Goal: Transaction & Acquisition: Purchase product/service

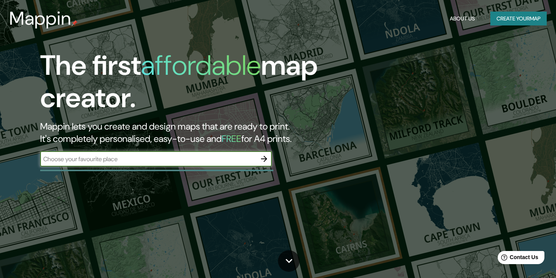
click at [502, 16] on button "Create your map" at bounding box center [518, 19] width 56 height 14
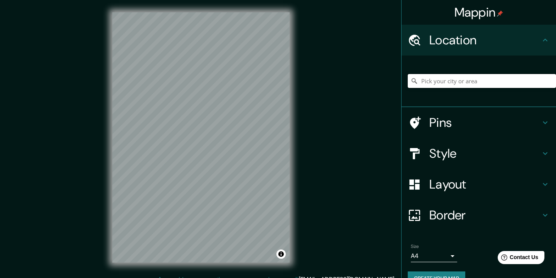
click at [453, 82] on input "Pick your city or area" at bounding box center [482, 81] width 148 height 14
click at [328, 115] on div "Mappin Location Pins Style Layout Border Choose a border. Hint : you can make l…" at bounding box center [278, 144] width 556 height 288
click at [442, 80] on input "Pick your city or area" at bounding box center [482, 81] width 148 height 14
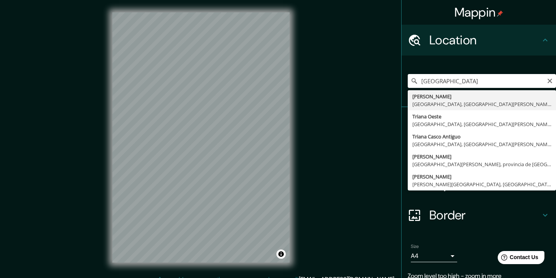
type input "Triana, [GEOGRAPHIC_DATA], [GEOGRAPHIC_DATA][PERSON_NAME], [GEOGRAPHIC_DATA]"
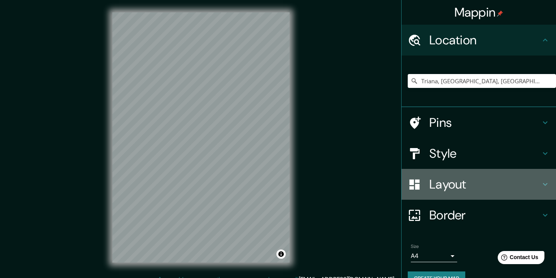
click at [546, 183] on icon at bounding box center [545, 184] width 9 height 9
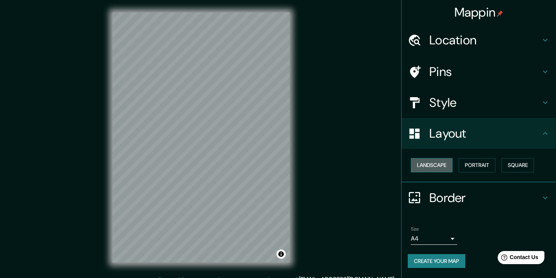
click at [450, 167] on button "Landscape" at bounding box center [432, 165] width 42 height 14
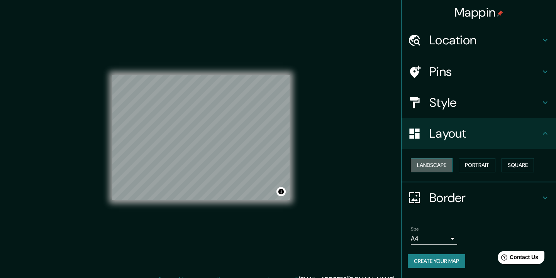
click at [450, 166] on button "Landscape" at bounding box center [432, 165] width 42 height 14
click at [470, 163] on button "Portrait" at bounding box center [477, 165] width 37 height 14
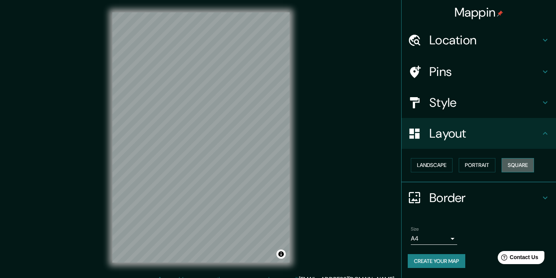
click at [516, 161] on button "Square" at bounding box center [518, 165] width 32 height 14
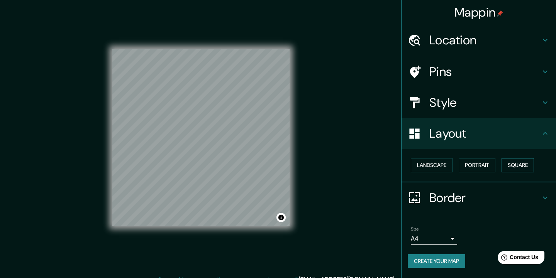
click at [516, 161] on button "Square" at bounding box center [518, 165] width 32 height 14
click at [483, 166] on button "Portrait" at bounding box center [477, 165] width 37 height 14
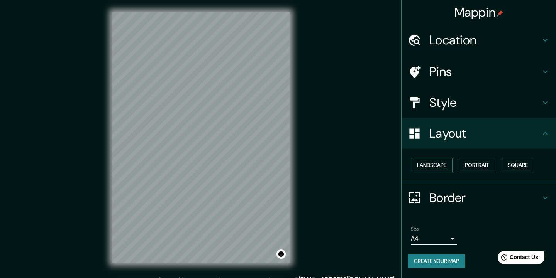
click at [437, 164] on button "Landscape" at bounding box center [432, 165] width 42 height 14
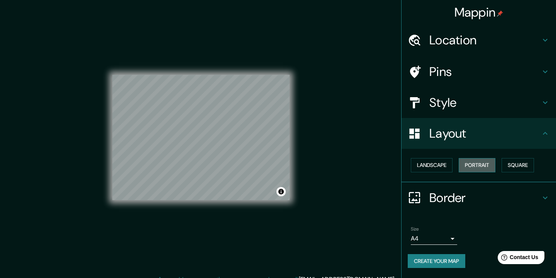
click at [471, 164] on button "Portrait" at bounding box center [477, 165] width 37 height 14
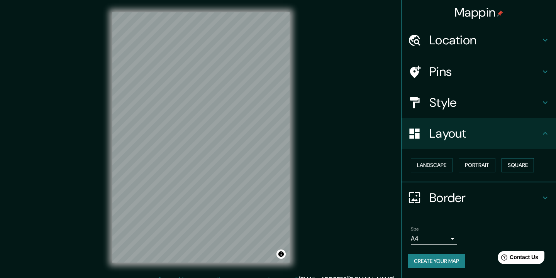
click at [513, 163] on button "Square" at bounding box center [518, 165] width 32 height 14
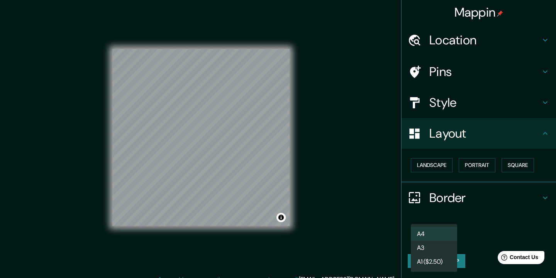
click at [454, 239] on body "Mappin Location [GEOGRAPHIC_DATA], [GEOGRAPHIC_DATA], [GEOGRAPHIC_DATA][PERSON_…" at bounding box center [278, 139] width 556 height 278
click at [425, 251] on li "A3" at bounding box center [434, 248] width 46 height 14
type input "a4"
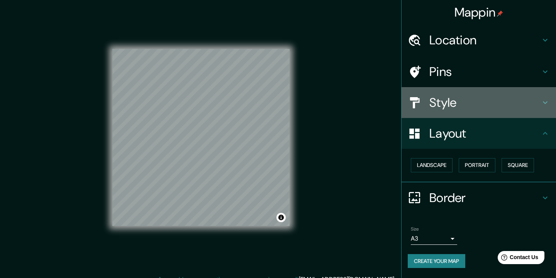
click at [547, 103] on icon at bounding box center [545, 102] width 9 height 9
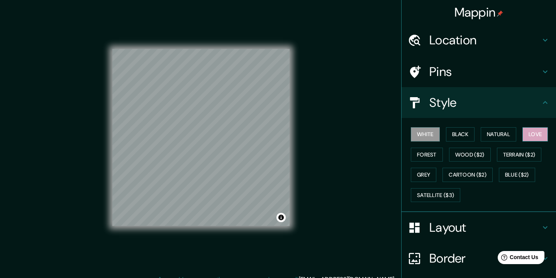
click at [543, 131] on button "Love" at bounding box center [534, 134] width 25 height 14
click at [481, 239] on div "Layout" at bounding box center [479, 227] width 154 height 31
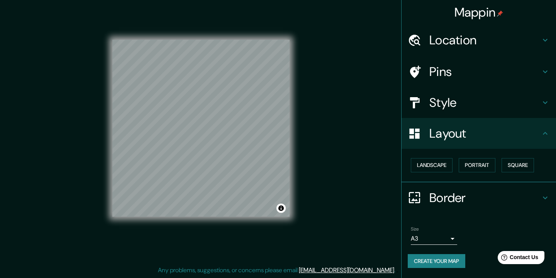
click at [519, 198] on h4 "Border" at bounding box center [484, 197] width 111 height 15
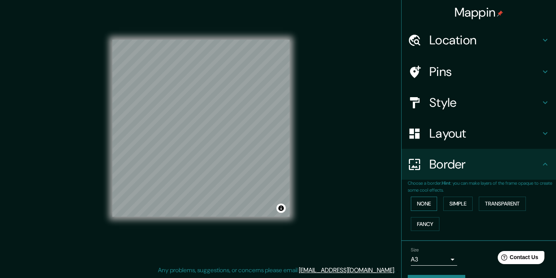
click at [433, 202] on button "None" at bounding box center [424, 204] width 26 height 14
click at [453, 201] on button "Simple" at bounding box center [457, 204] width 29 height 14
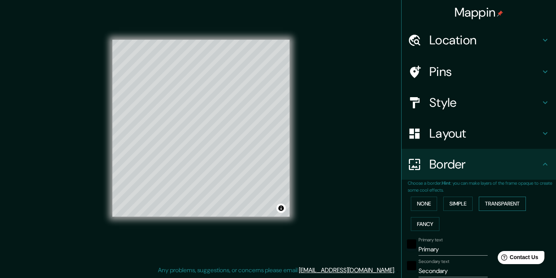
click at [494, 200] on button "Transparent" at bounding box center [502, 204] width 47 height 14
click at [423, 222] on button "Fancy" at bounding box center [425, 224] width 29 height 14
click at [431, 205] on button "None" at bounding box center [424, 204] width 26 height 14
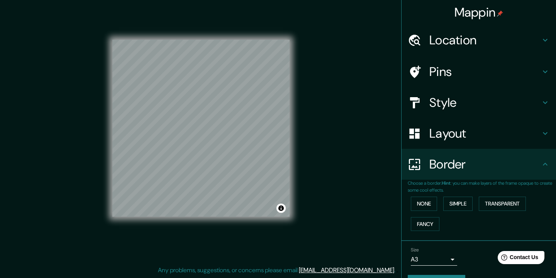
click at [481, 129] on h4 "Layout" at bounding box center [484, 133] width 111 height 15
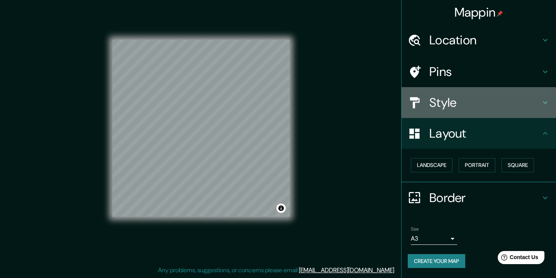
click at [478, 93] on div "Style" at bounding box center [479, 102] width 154 height 31
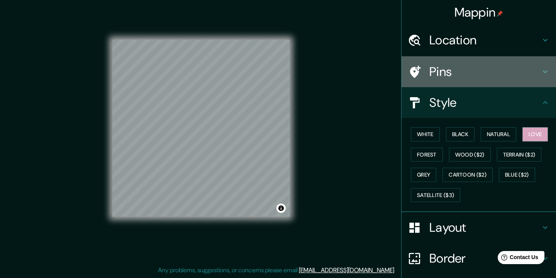
click at [483, 70] on h4 "Pins" at bounding box center [484, 71] width 111 height 15
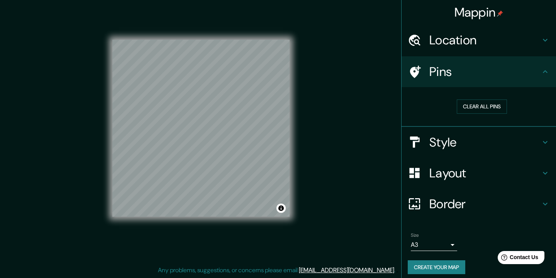
click at [498, 42] on h4 "Location" at bounding box center [484, 39] width 111 height 15
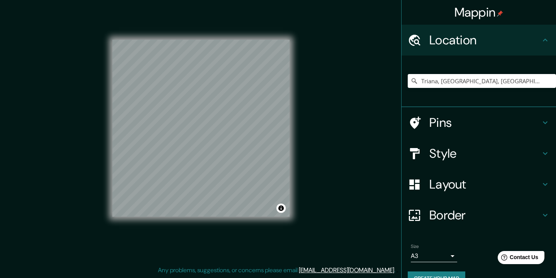
click at [459, 180] on h4 "Layout" at bounding box center [484, 184] width 111 height 15
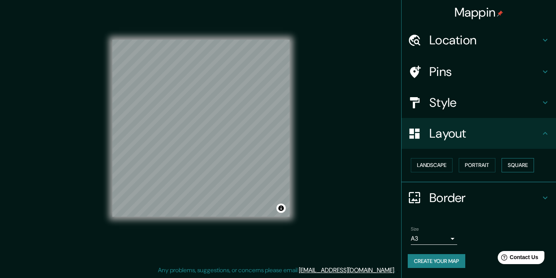
click at [529, 163] on button "Square" at bounding box center [518, 165] width 32 height 14
click at [498, 165] on div "Landscape [GEOGRAPHIC_DATA]" at bounding box center [482, 165] width 148 height 20
click at [487, 164] on button "Portrait" at bounding box center [477, 165] width 37 height 14
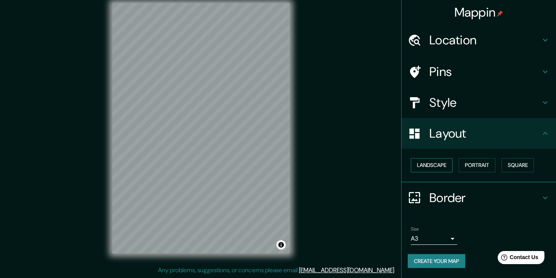
click at [444, 165] on button "Landscape" at bounding box center [432, 165] width 42 height 14
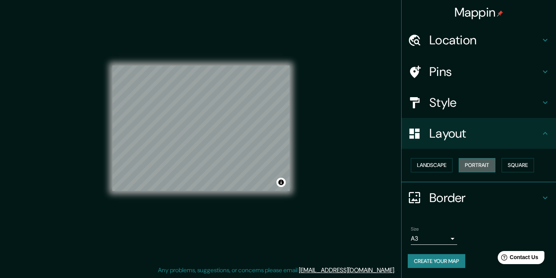
click at [479, 163] on button "Portrait" at bounding box center [477, 165] width 37 height 14
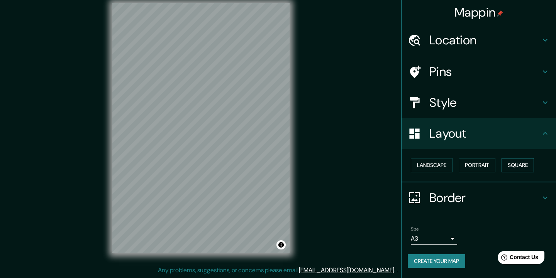
click at [526, 163] on button "Square" at bounding box center [518, 165] width 32 height 14
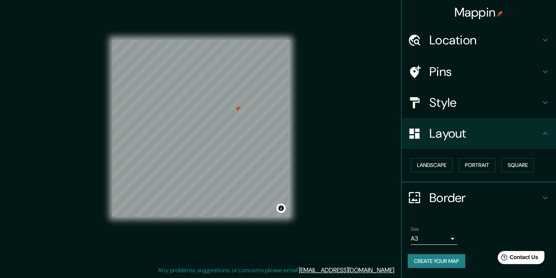
click at [240, 110] on div at bounding box center [237, 109] width 6 height 6
